Goal: Find specific page/section: Find specific page/section

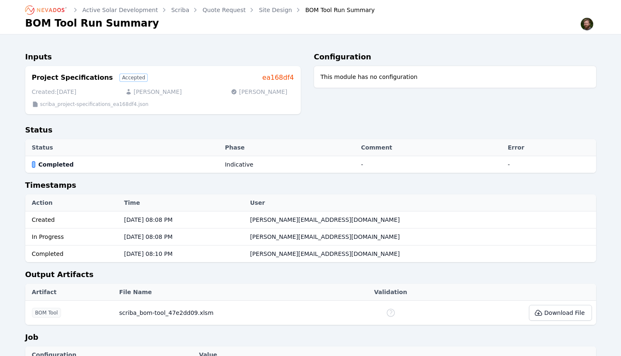
scroll to position [108, 0]
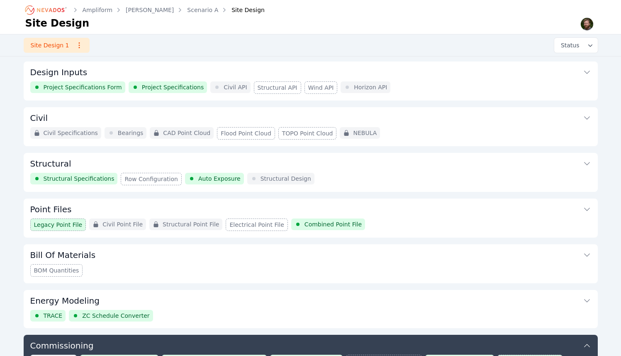
scroll to position [624, 0]
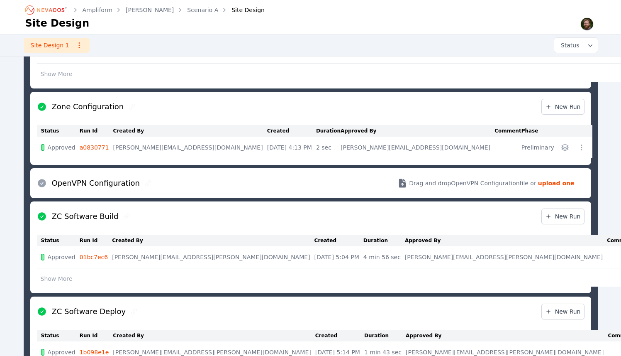
scroll to position [624, 0]
